Goal: Transaction & Acquisition: Download file/media

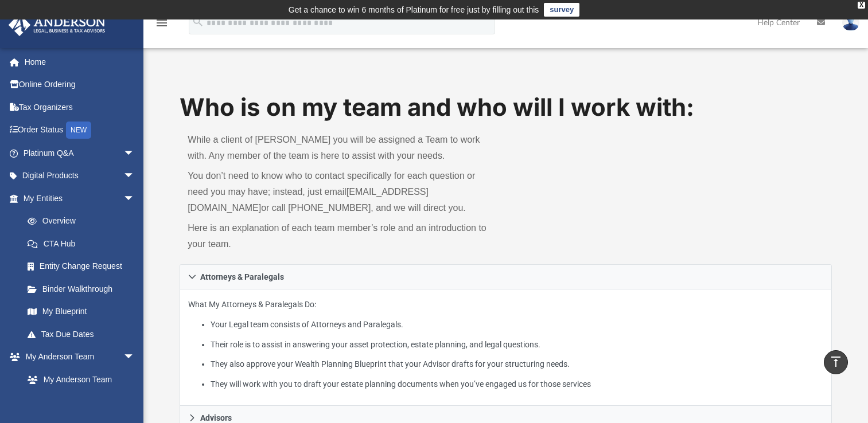
scroll to position [411, 0]
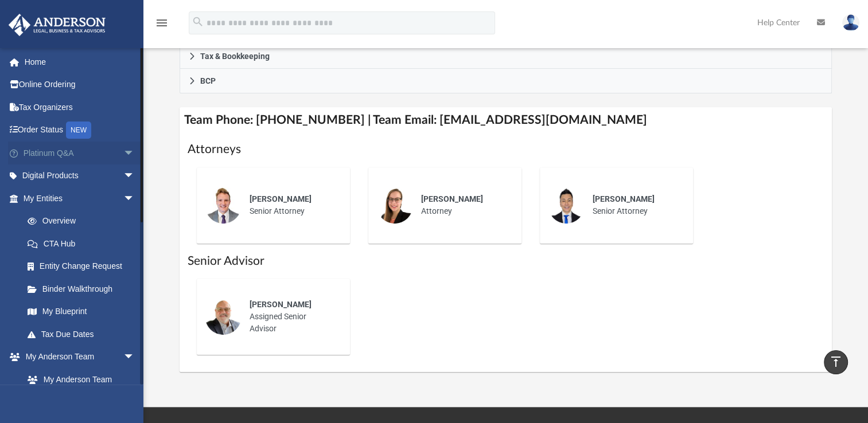
click at [23, 156] on link "Platinum Q&A arrow_drop_down" at bounding box center [80, 153] width 144 height 23
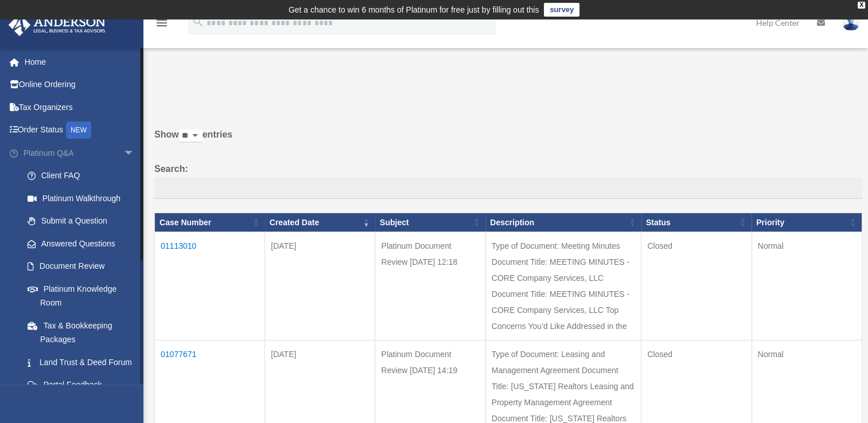
click at [126, 152] on span "arrow_drop_down" at bounding box center [134, 154] width 23 height 24
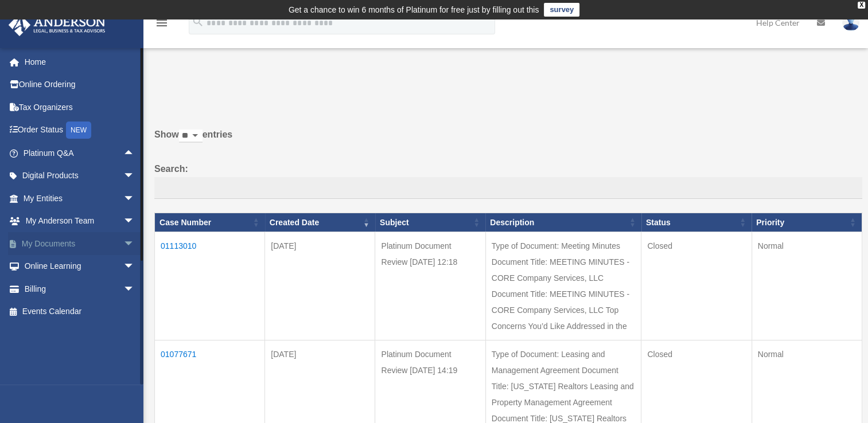
click at [123, 246] on span "arrow_drop_down" at bounding box center [134, 244] width 23 height 24
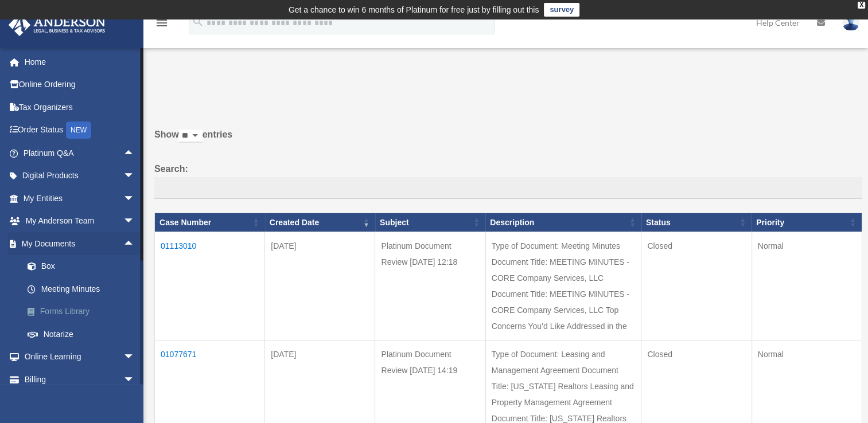
click at [82, 314] on link "Forms Library" at bounding box center [84, 312] width 136 height 23
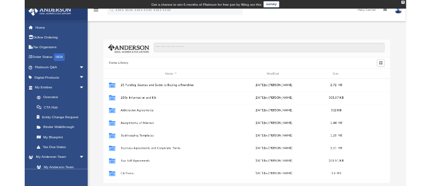
scroll to position [252, 643]
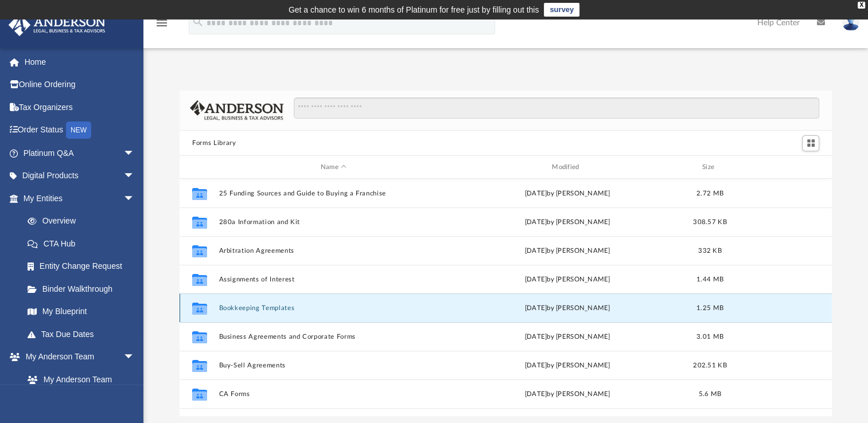
click at [246, 309] on button "Bookkeeping Templates" at bounding box center [333, 308] width 229 height 7
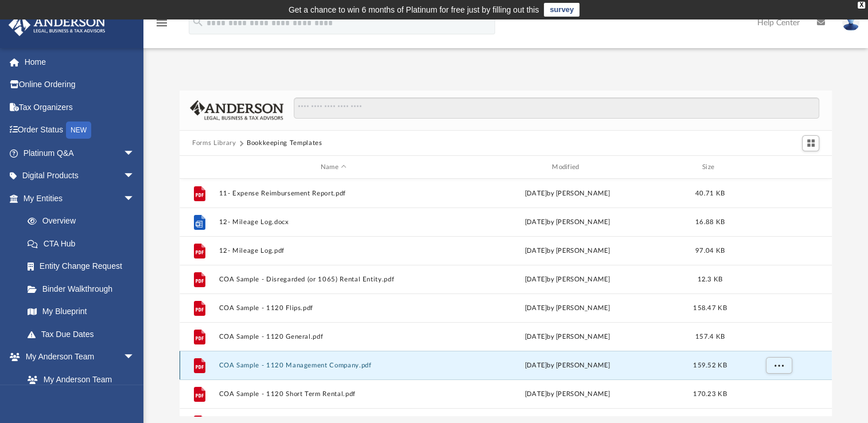
click at [262, 363] on button "COA Sample - 1120 Management Company.pdf" at bounding box center [333, 365] width 229 height 7
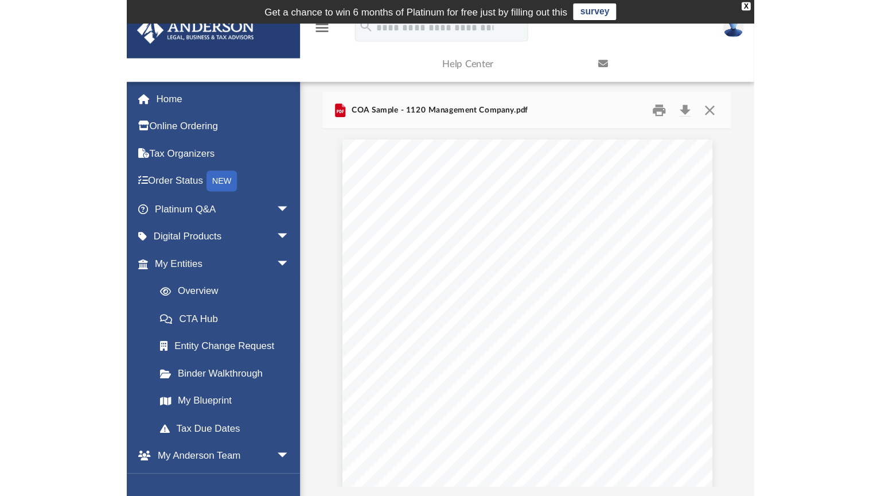
scroll to position [252, 329]
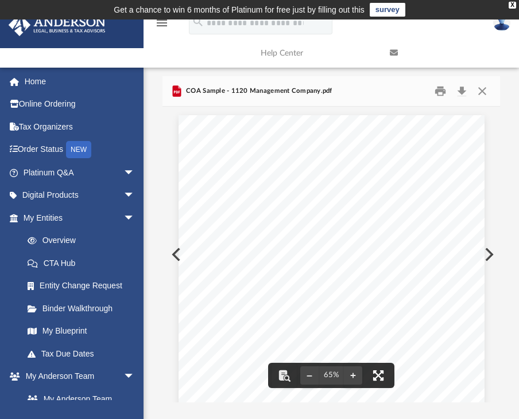
click at [367, 376] on button "File preview" at bounding box center [378, 375] width 25 height 25
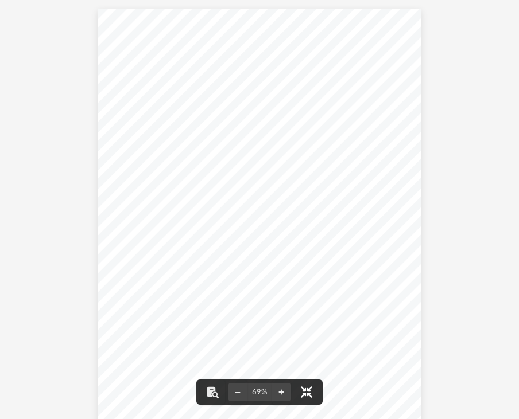
scroll to position [252, 655]
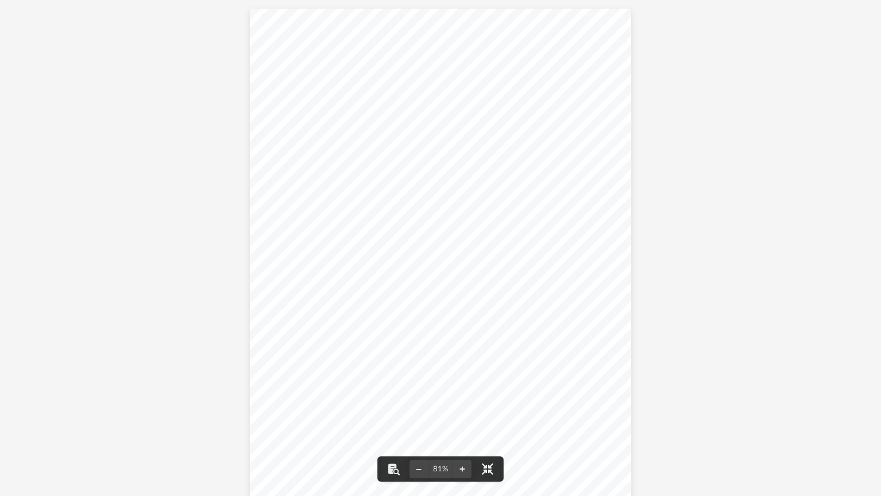
click at [806, 0] on div "Chart of Accounts (Sample) 1120 Management Company 1 Account Name QBD Type QBO …" at bounding box center [440, 255] width 881 height 510
click at [818, 0] on div "Chart of Accounts (Sample) 1120 Management Company 1 Account Name QBD Type QBO …" at bounding box center [440, 255] width 881 height 510
click at [422, 50] on div "Chart of Accounts (Sample) 1120 Management Company 1 Account Name QBD Type QBO …" at bounding box center [440, 255] width 381 height 493
drag, startPoint x: 562, startPoint y: 251, endPoint x: 555, endPoint y: 242, distance: 11.8
click at [555, 242] on div "Chart of Accounts (Sample) 1120 Management Company 1 Account Name QBD Type QBO …" at bounding box center [440, 255] width 381 height 493
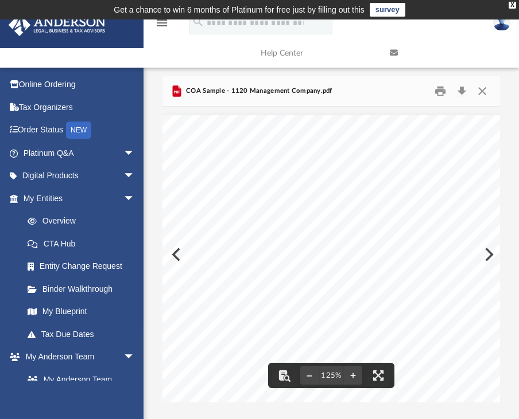
scroll to position [9, 9]
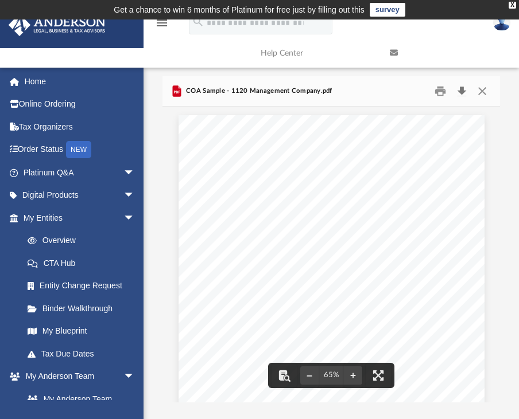
click at [462, 90] on button "Download" at bounding box center [461, 92] width 21 height 18
click at [178, 254] on div "Chart of Accounts (Sample) 1120 Management Company 1 Account Name QBD Type QBO …" at bounding box center [331, 313] width 306 height 396
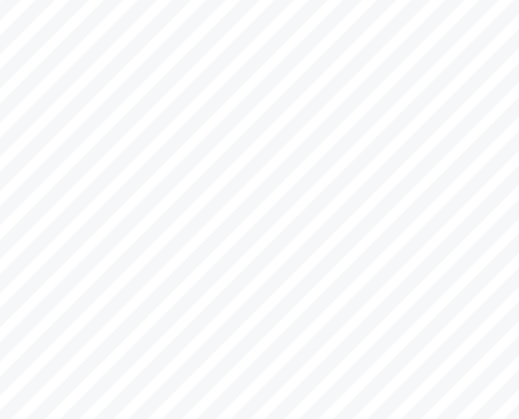
scroll to position [3, 0]
click at [258, 240] on div "Chart of Accounts (Sample) 1120 Management Company 1 Account Name QBD Type QBO …" at bounding box center [331, 310] width 306 height 396
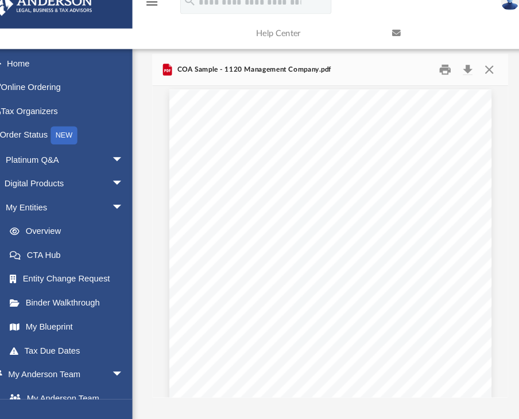
scroll to position [4, 0]
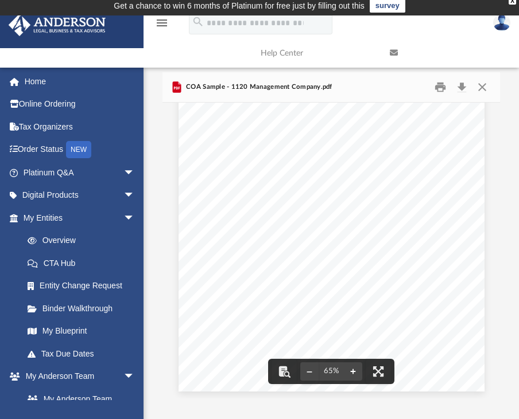
click at [350, 374] on button "File preview" at bounding box center [353, 371] width 18 height 25
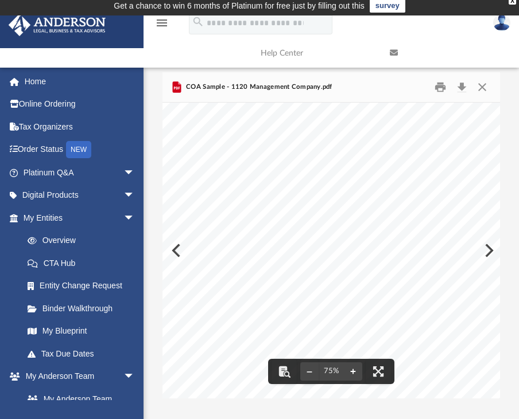
scroll to position [133, 0]
click at [356, 374] on button "File preview" at bounding box center [353, 371] width 18 height 25
click at [361, 374] on button "File preview" at bounding box center [353, 371] width 18 height 25
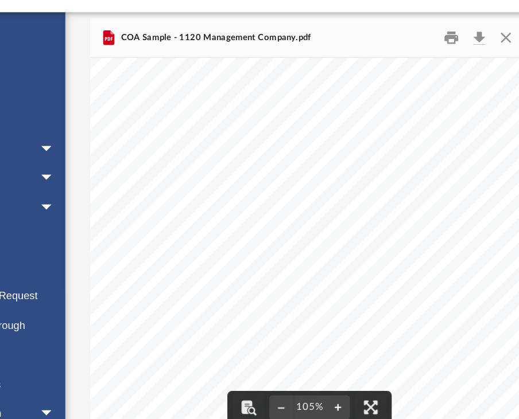
scroll to position [34, 31]
